Goal: Check status: Check status

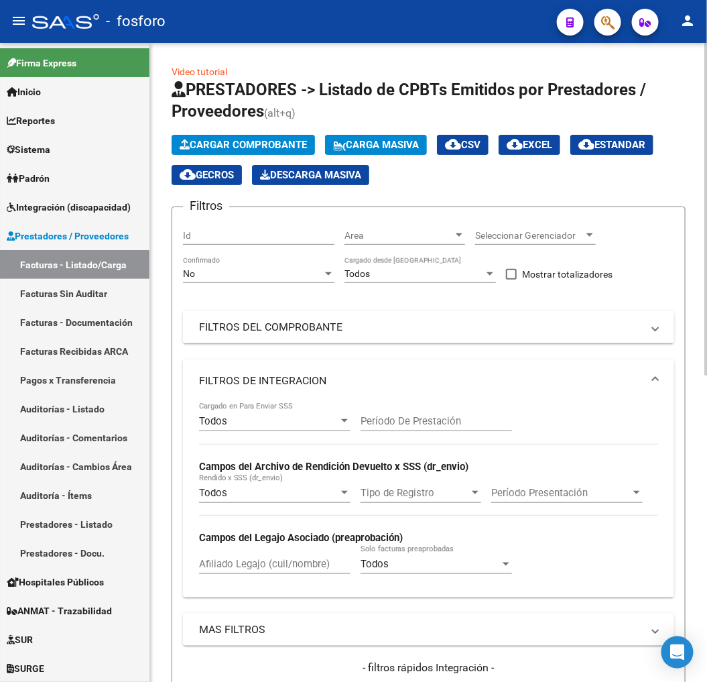
scroll to position [521, 0]
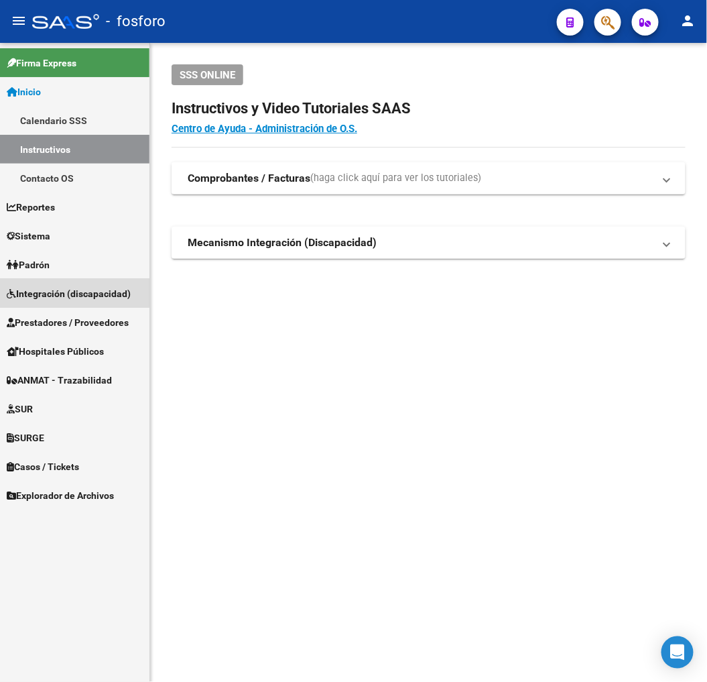
click at [70, 284] on link "Integración (discapacidad)" at bounding box center [74, 293] width 149 height 29
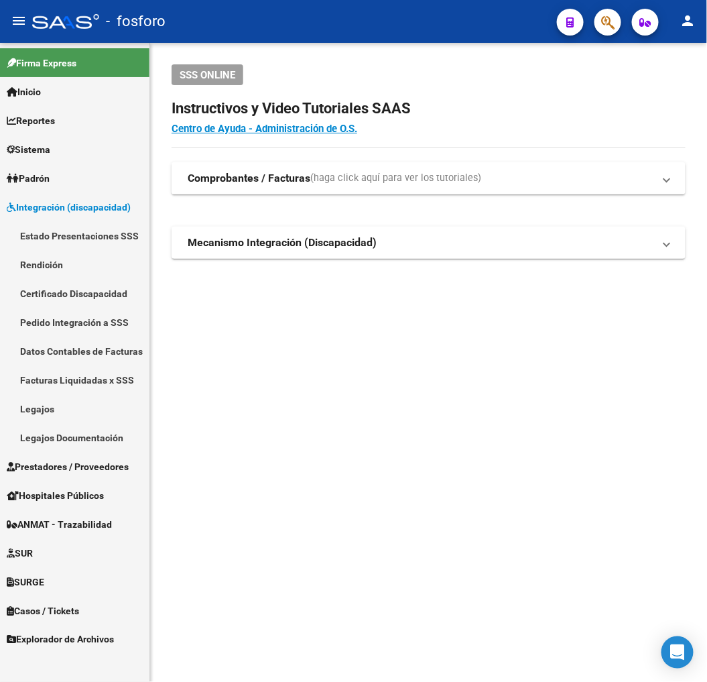
click at [65, 232] on link "Estado Presentaciones SSS" at bounding box center [74, 235] width 149 height 29
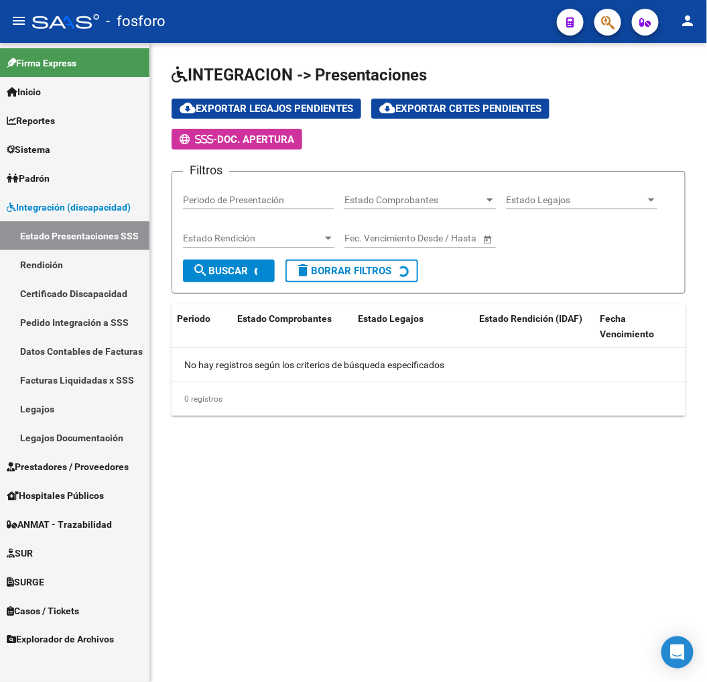
click at [67, 209] on span "Integración (discapacidad)" at bounding box center [69, 207] width 124 height 15
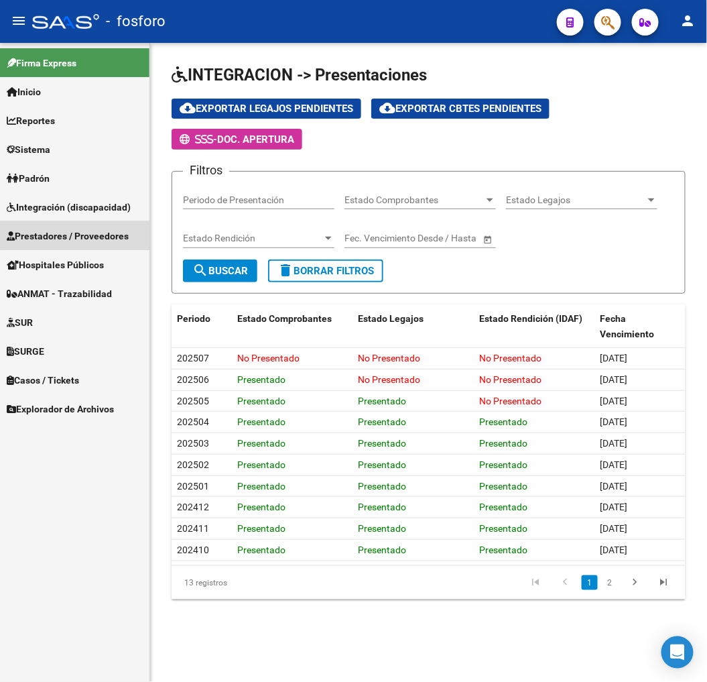
click at [78, 225] on link "Prestadores / Proveedores" at bounding box center [74, 235] width 149 height 29
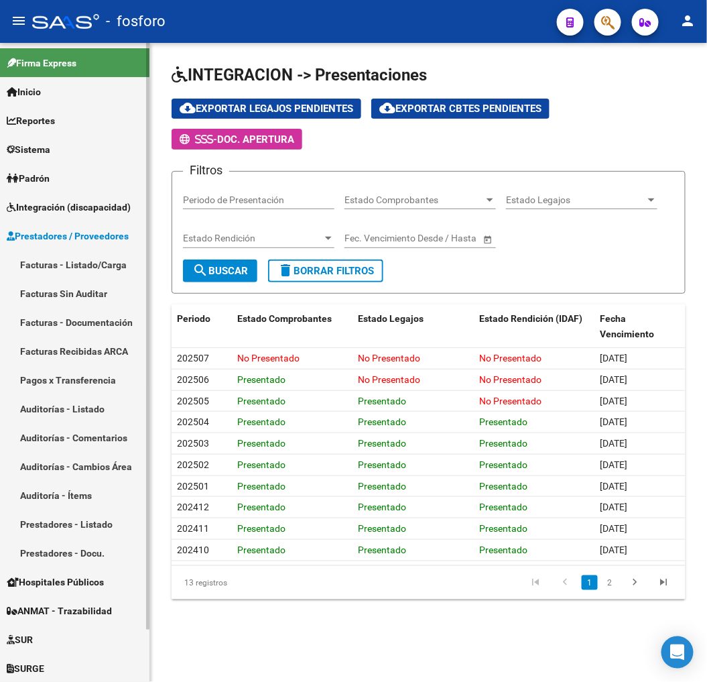
click at [84, 253] on link "Facturas - Listado/Carga" at bounding box center [74, 264] width 149 height 29
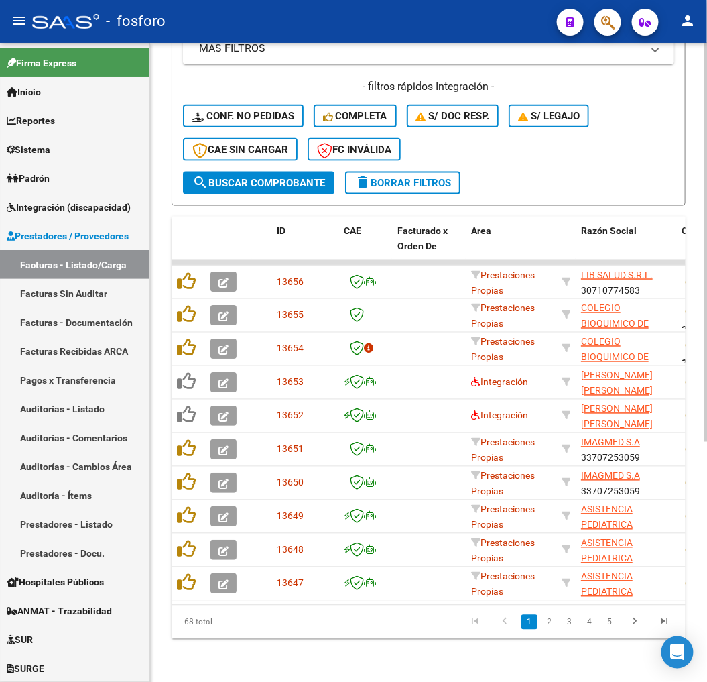
scroll to position [383, 0]
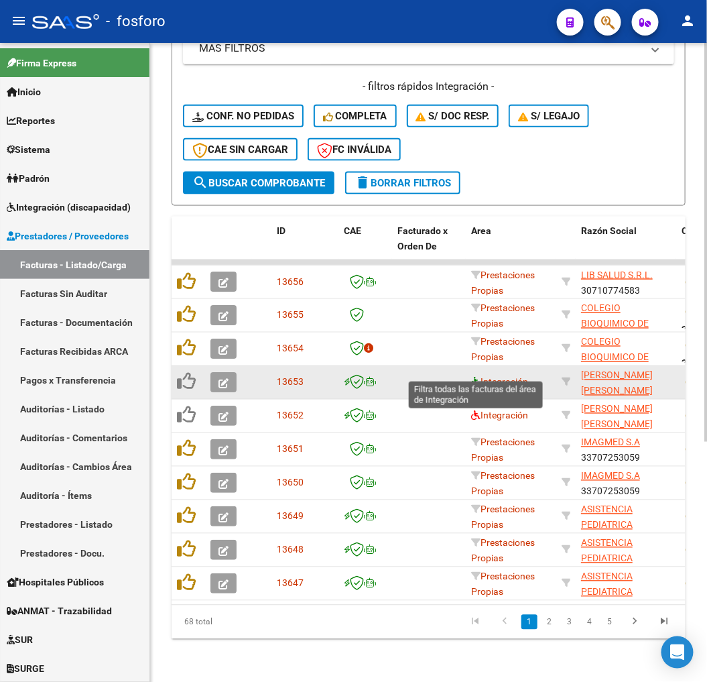
click at [477, 377] on icon at bounding box center [475, 381] width 9 height 9
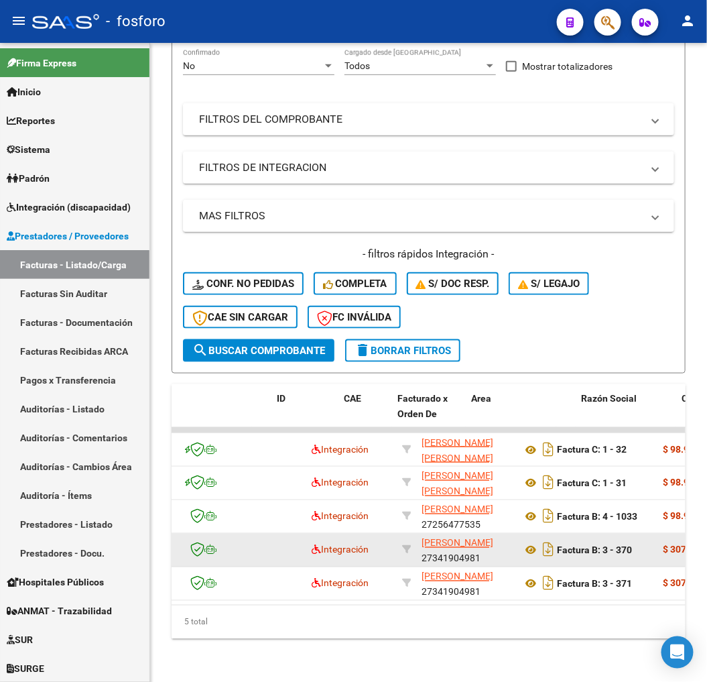
scroll to position [0, 0]
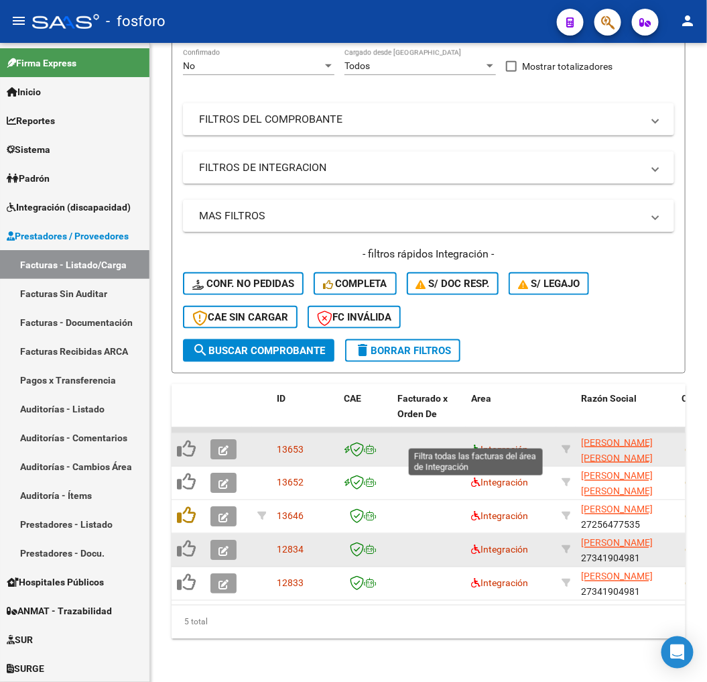
click at [474, 444] on icon at bounding box center [475, 448] width 9 height 9
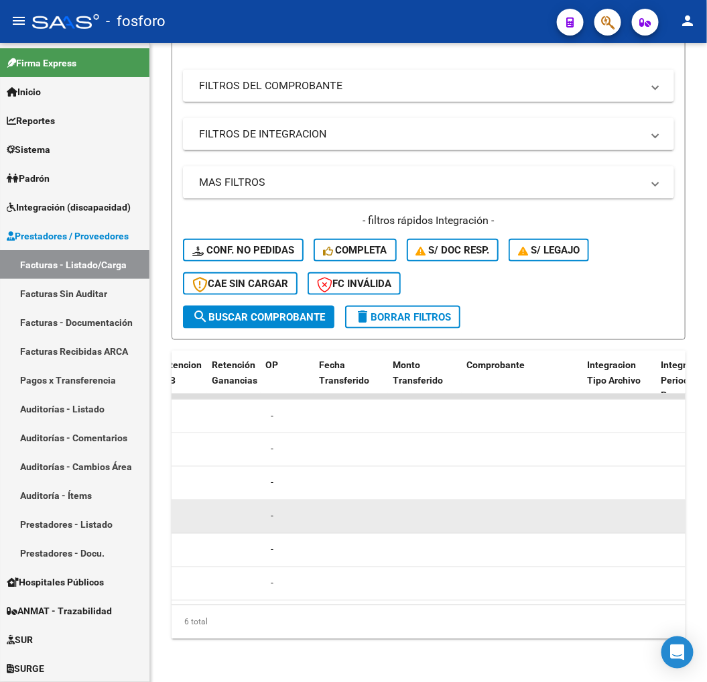
scroll to position [0, 1157]
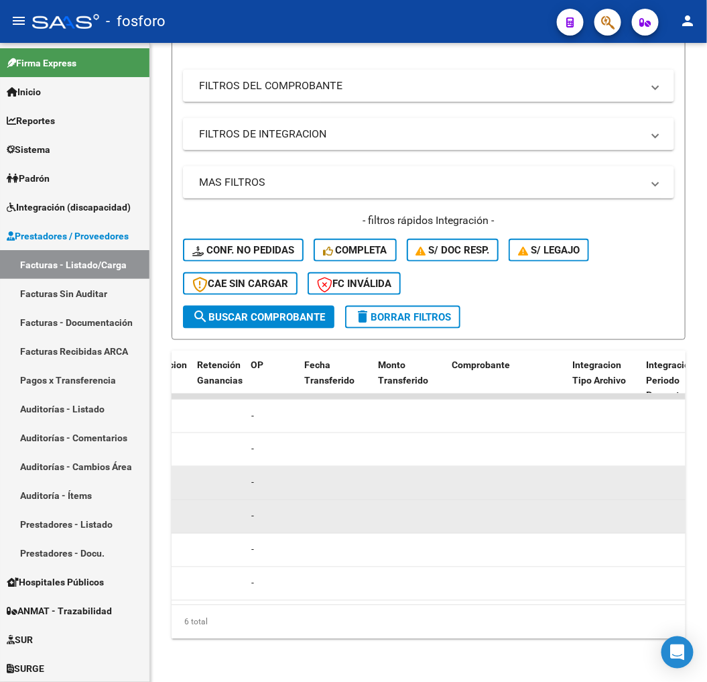
click at [419, 466] on datatable-body-cell at bounding box center [410, 482] width 74 height 33
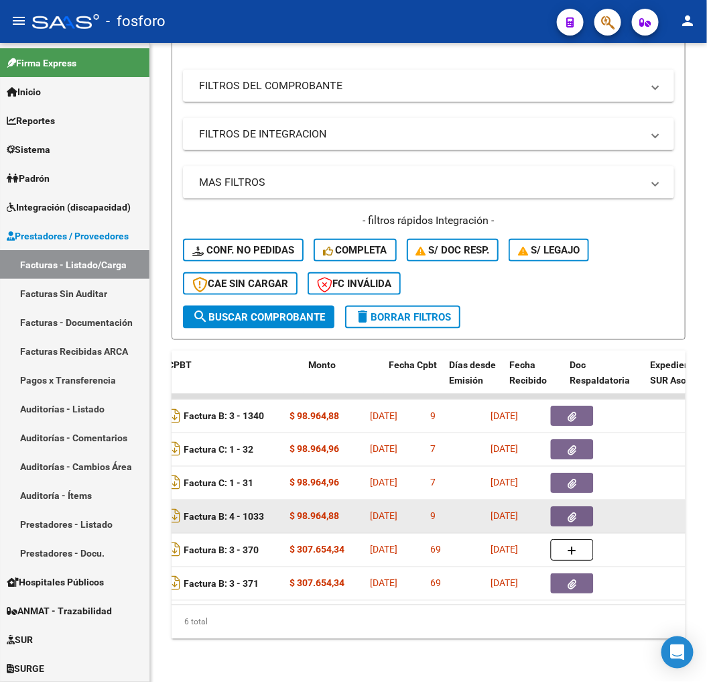
scroll to position [0, 0]
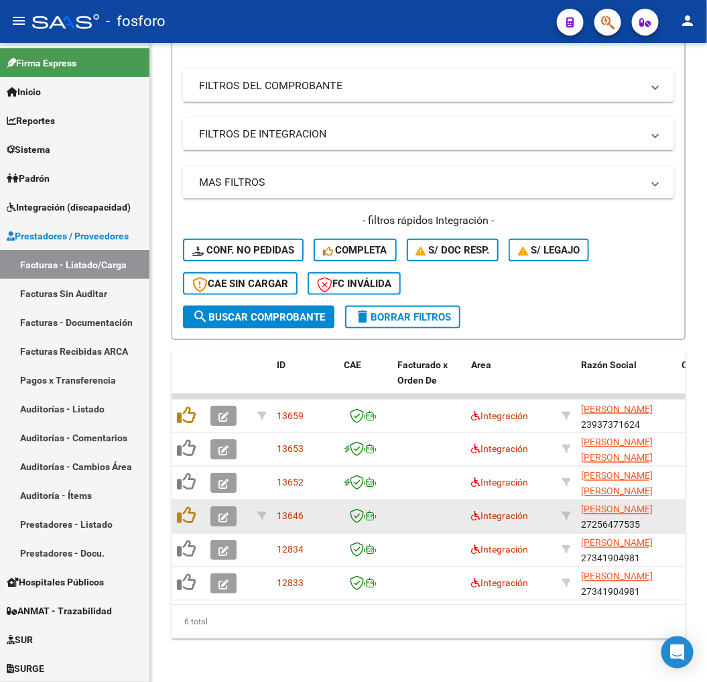
drag, startPoint x: 239, startPoint y: 657, endPoint x: 243, endPoint y: 641, distance: 15.8
click at [241, 650] on div "Video tutorial PRESTADORES -> Listado de CPBTs Emitidos por Prestadores / Prove…" at bounding box center [428, 242] width 557 height 880
